Goal: Find specific page/section: Find specific page/section

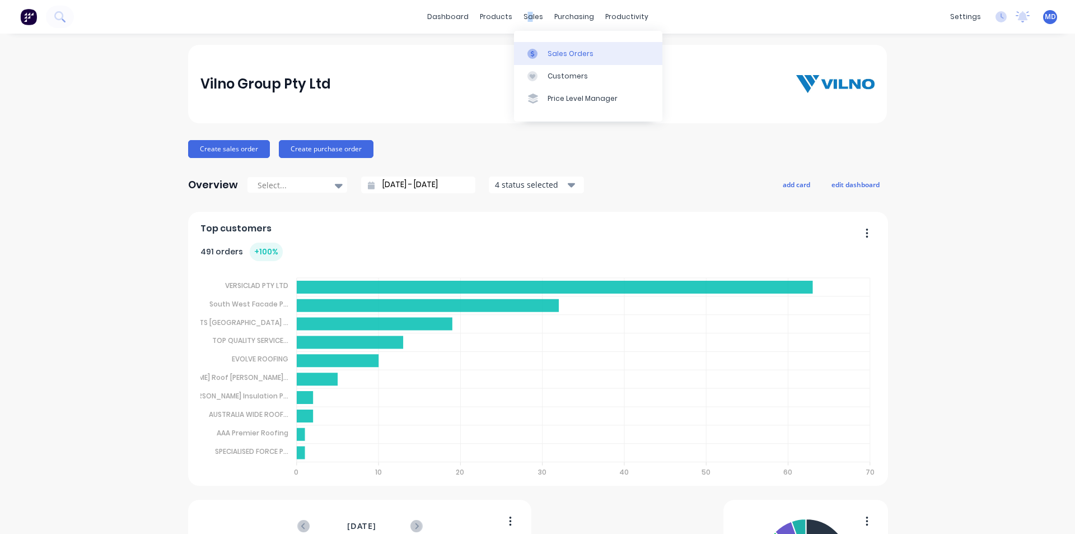
click at [568, 51] on div "Sales Orders" at bounding box center [571, 54] width 46 height 10
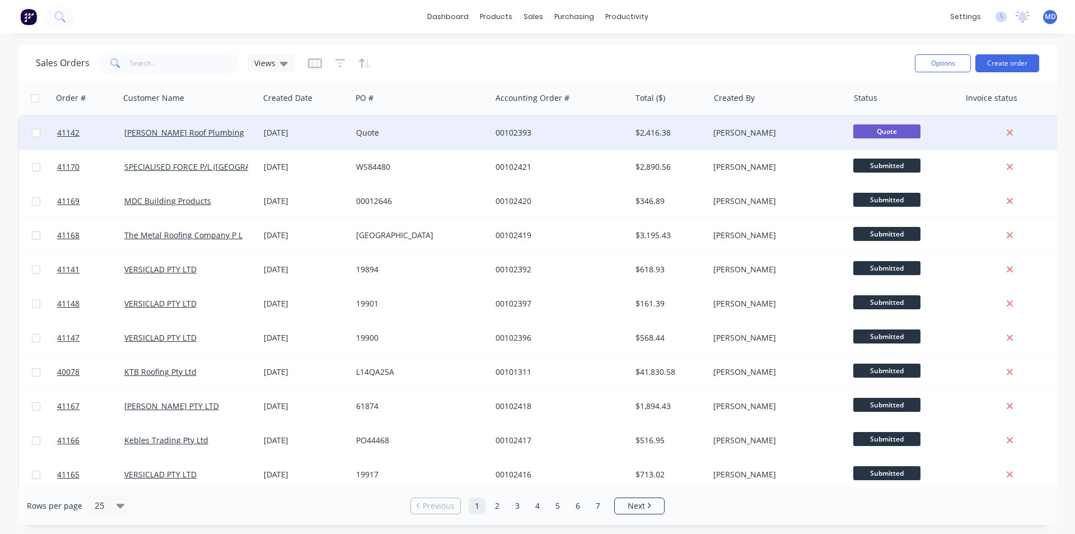
click at [440, 125] on div "Quote" at bounding box center [421, 133] width 139 height 34
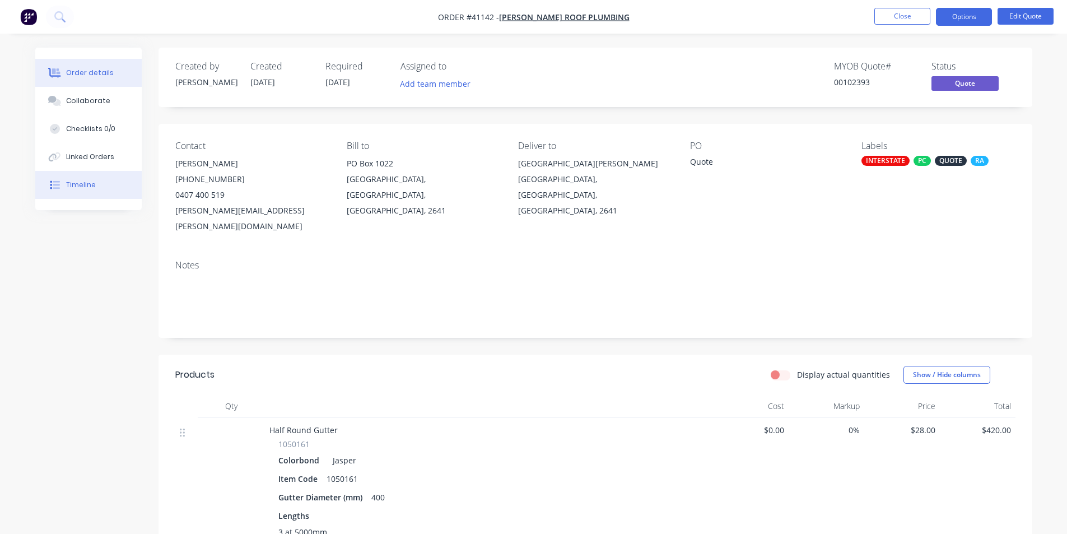
click at [81, 186] on div "Timeline" at bounding box center [81, 185] width 30 height 10
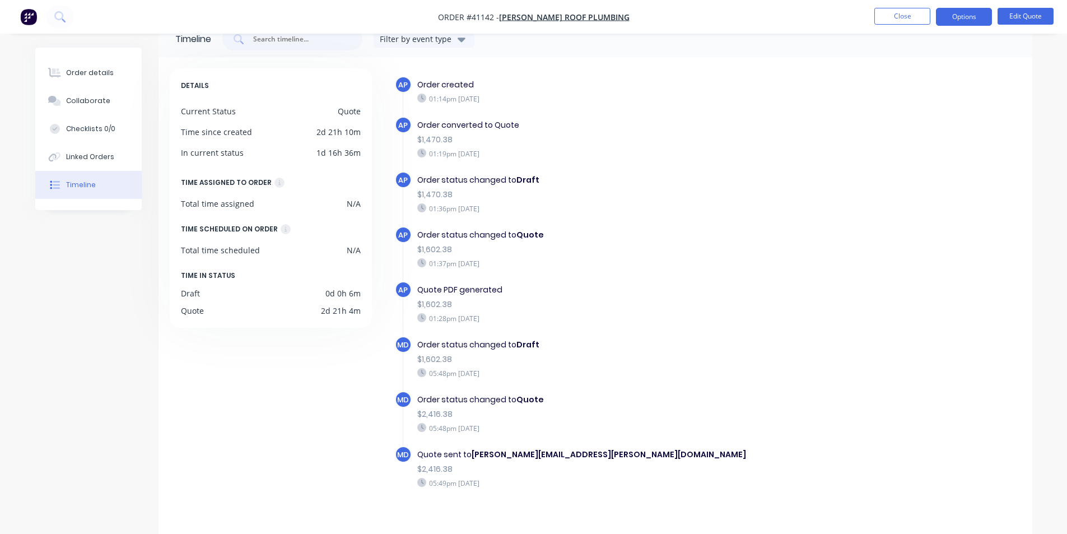
scroll to position [42, 0]
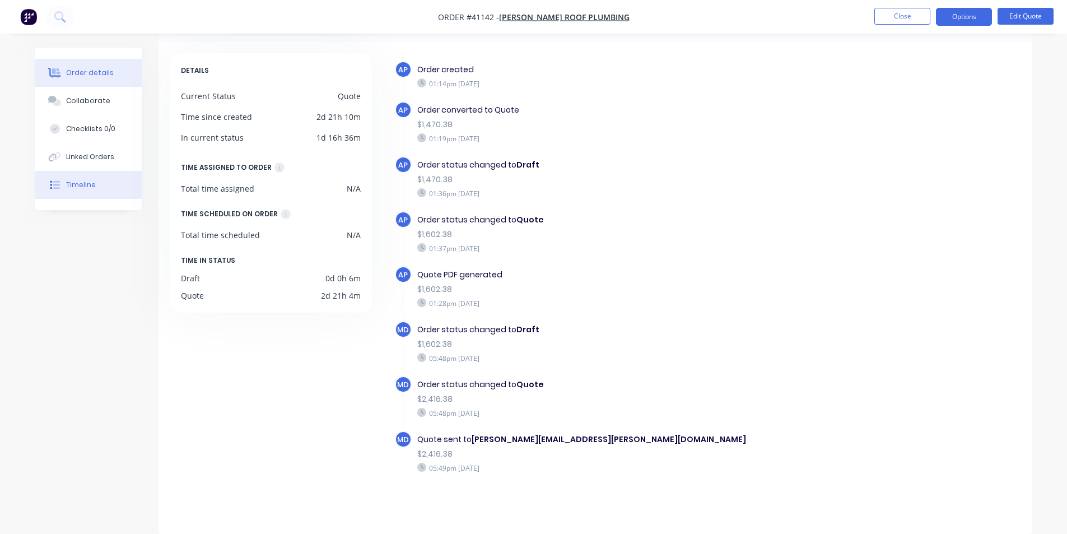
click at [83, 73] on div "Order details" at bounding box center [90, 73] width 48 height 10
click at [83, 68] on div "Order details" at bounding box center [90, 73] width 48 height 10
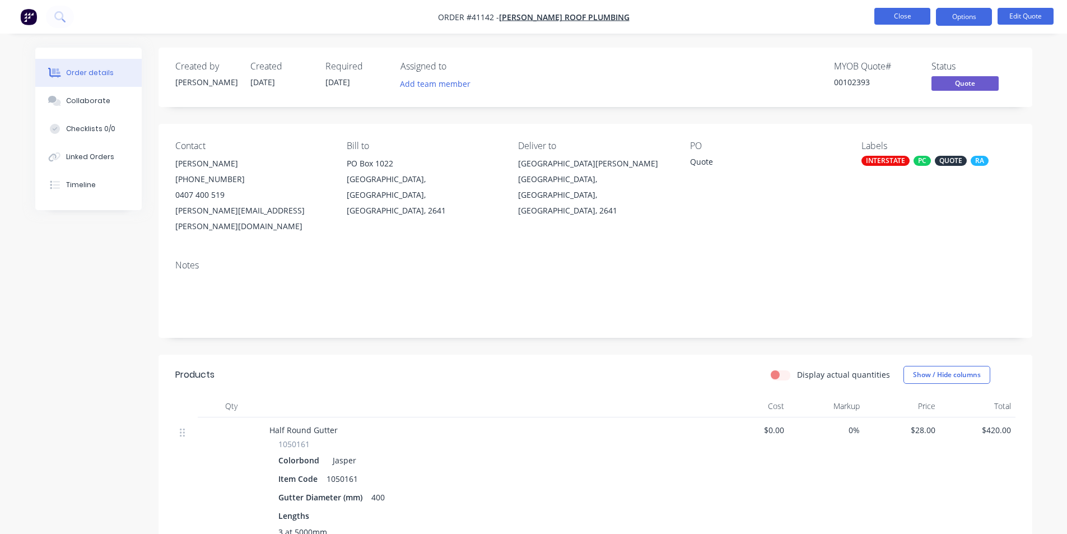
click at [902, 18] on button "Close" at bounding box center [902, 16] width 56 height 17
